Goal: Task Accomplishment & Management: Manage account settings

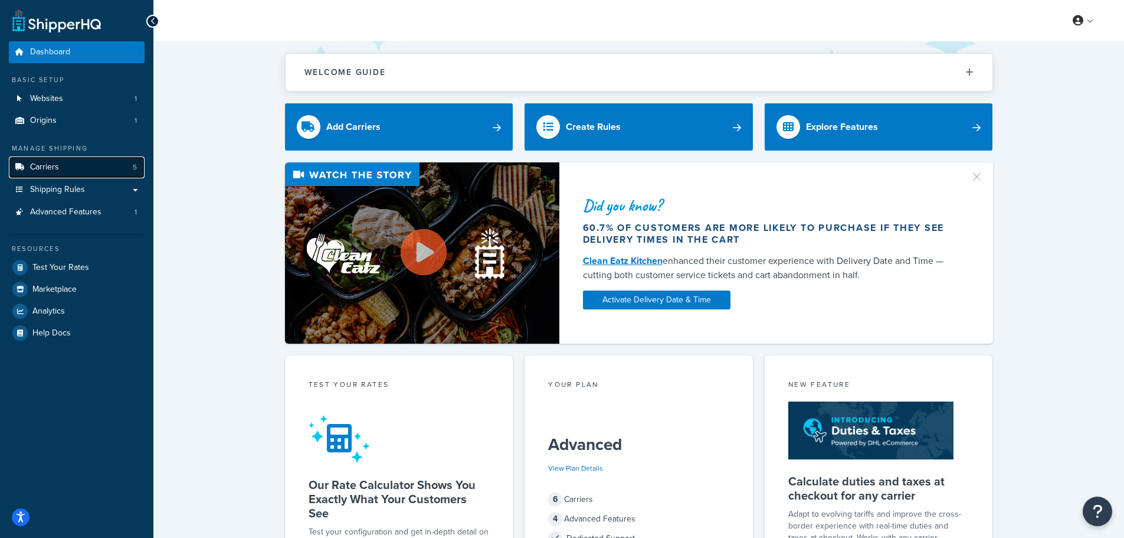
click at [66, 172] on link "Carriers 5" at bounding box center [77, 167] width 136 height 22
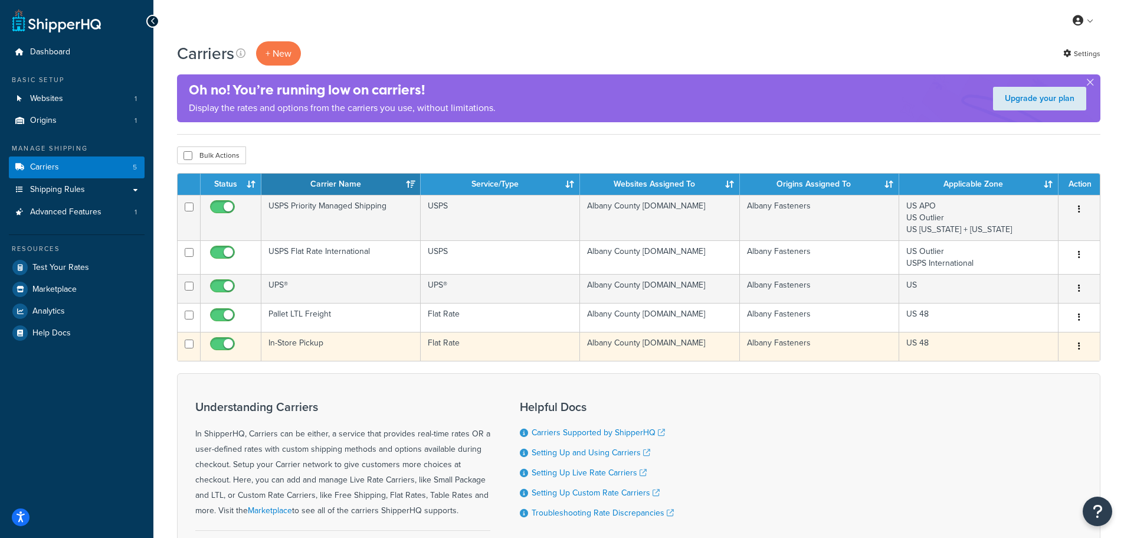
click at [1081, 346] on button "button" at bounding box center [1079, 346] width 17 height 19
click at [1045, 367] on link "Edit" at bounding box center [1031, 370] width 93 height 24
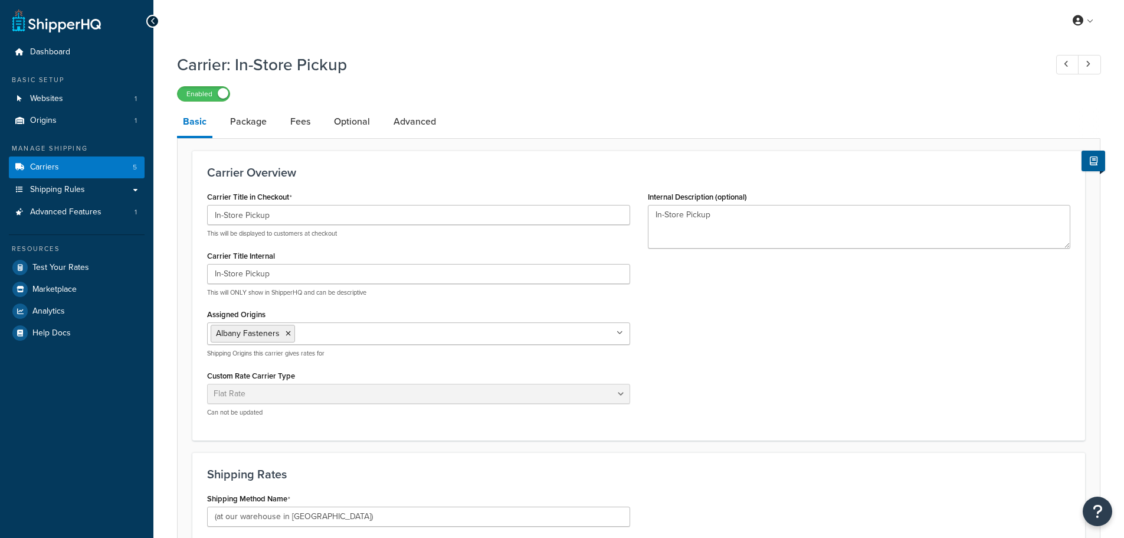
select select "flat"
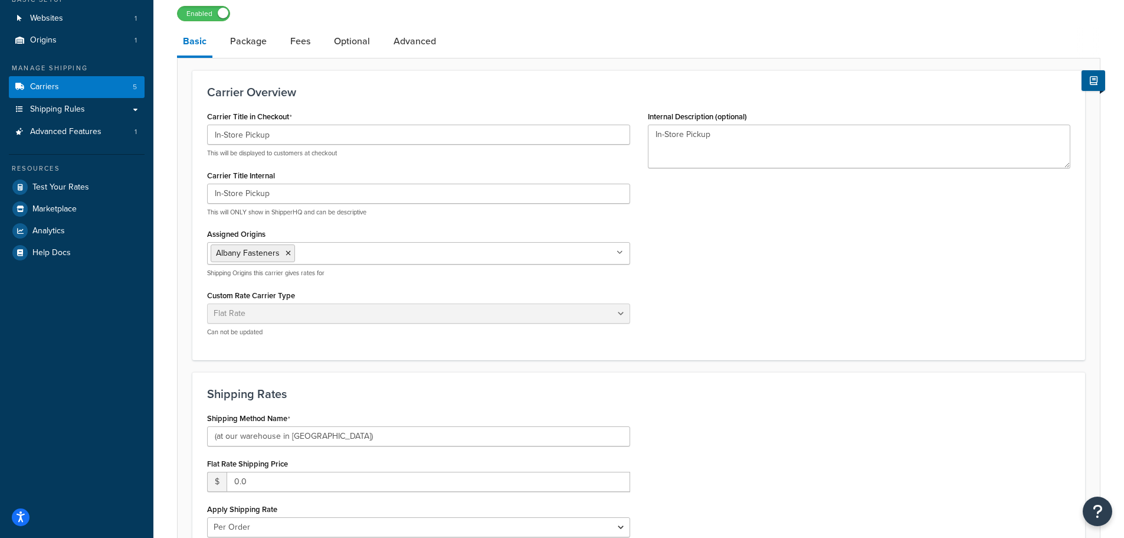
scroll to position [295, 0]
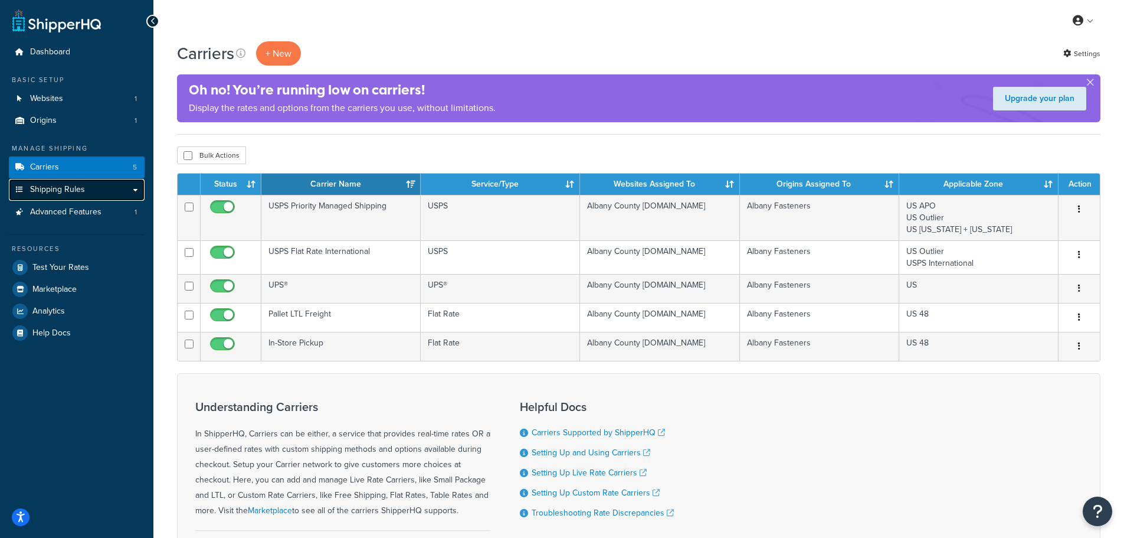
click at [67, 191] on span "Shipping Rules" at bounding box center [57, 190] width 55 height 10
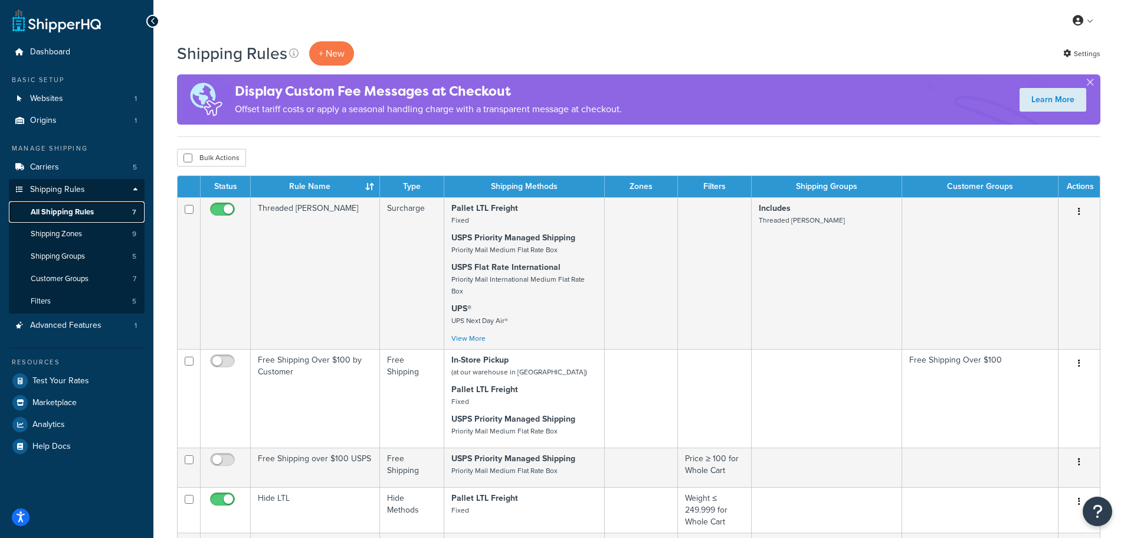
click at [82, 215] on span "All Shipping Rules" at bounding box center [62, 212] width 63 height 10
click at [69, 233] on span "Shipping Zones" at bounding box center [56, 234] width 51 height 10
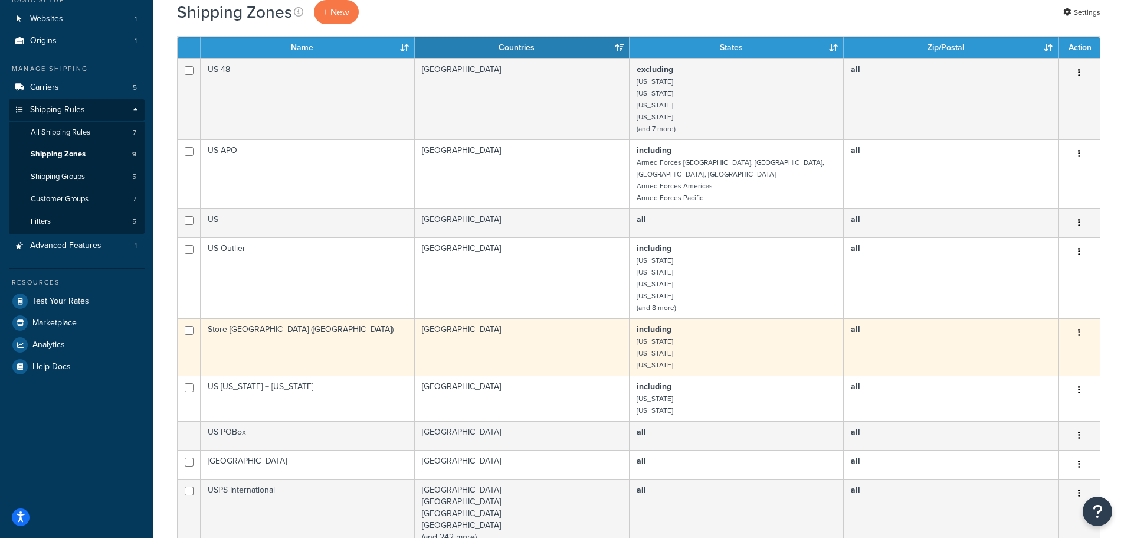
scroll to position [59, 0]
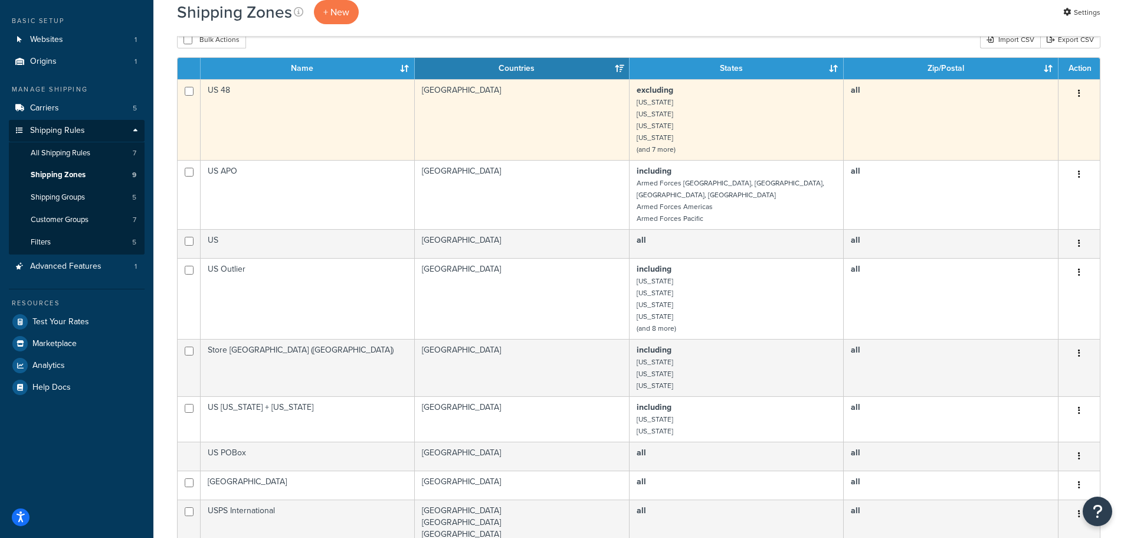
click at [692, 152] on td "excluding Alaska Hawaii American Samoa Guam (and 7 more)" at bounding box center [737, 119] width 214 height 81
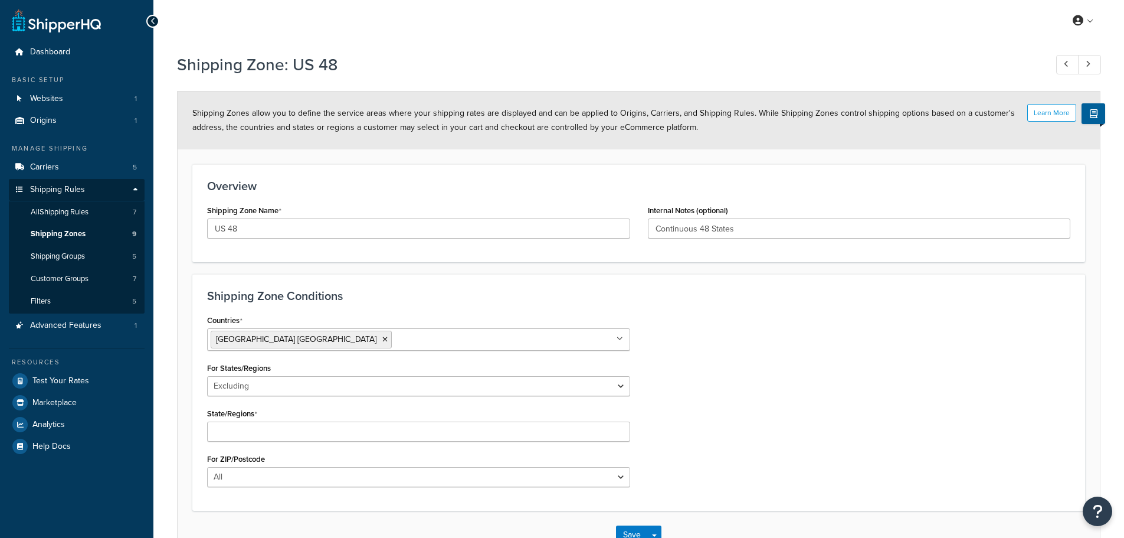
select select "excluding"
